Goal: Task Accomplishment & Management: Manage account settings

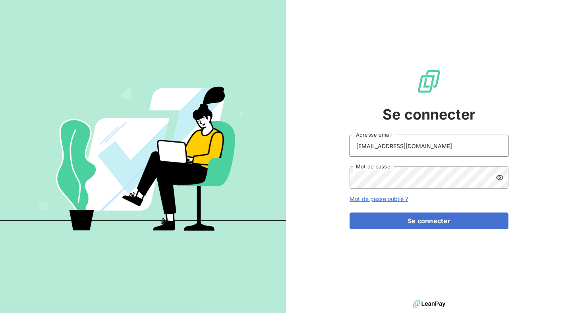
drag, startPoint x: 416, startPoint y: 143, endPoint x: 352, endPoint y: 139, distance: 64.1
click at [352, 139] on input "[EMAIL_ADDRESS][DOMAIN_NAME]" at bounding box center [429, 146] width 159 height 22
type input "admin@exquado"
click at [350, 213] on button "Se connecter" at bounding box center [429, 221] width 159 height 17
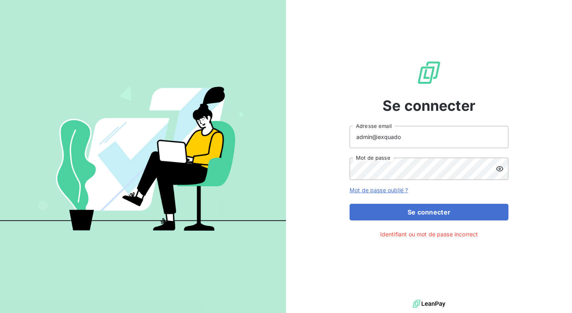
click at [501, 170] on icon at bounding box center [499, 168] width 7 height 5
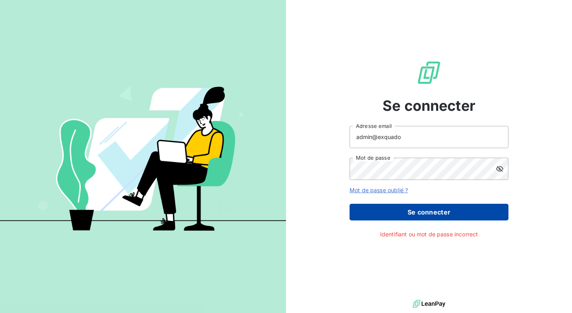
click at [445, 214] on button "Se connecter" at bounding box center [429, 212] width 159 height 17
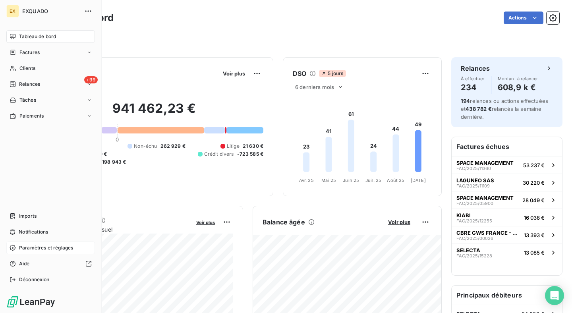
click at [40, 247] on span "Paramètres et réglages" at bounding box center [46, 247] width 54 height 7
click at [53, 248] on span "Paramètres et réglages" at bounding box center [46, 247] width 54 height 7
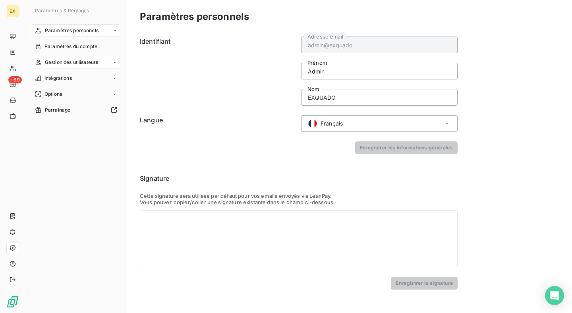
click at [99, 61] on span "Gestion des utilisateurs" at bounding box center [72, 62] width 54 height 7
click at [95, 79] on div "Liste des utilisateurs" at bounding box center [80, 78] width 79 height 13
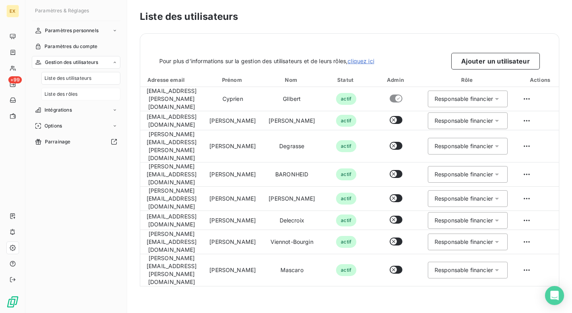
click at [98, 92] on div "Liste des rôles" at bounding box center [80, 94] width 79 height 13
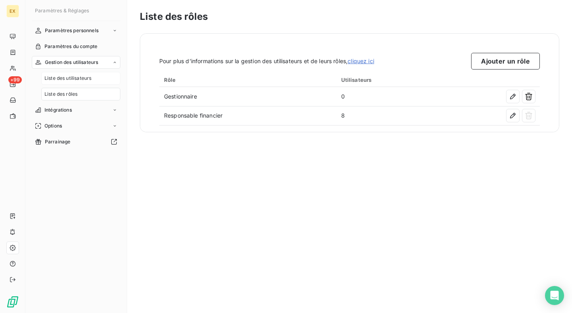
click at [101, 81] on div "Liste des utilisateurs" at bounding box center [80, 78] width 79 height 13
